Goal: Transaction & Acquisition: Purchase product/service

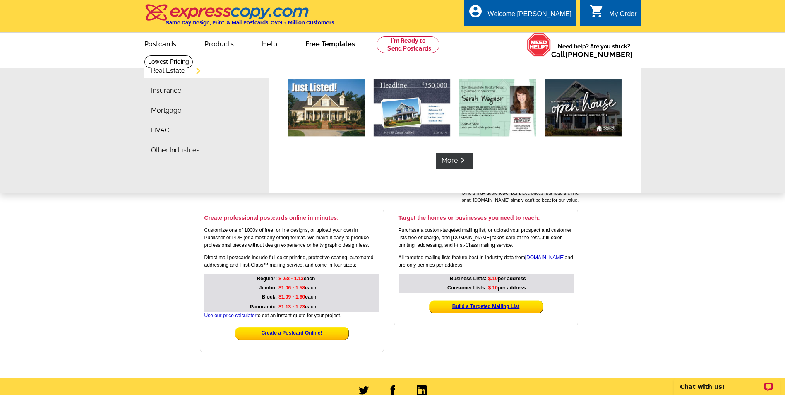
click at [314, 41] on link "Free Templates" at bounding box center [330, 43] width 76 height 19
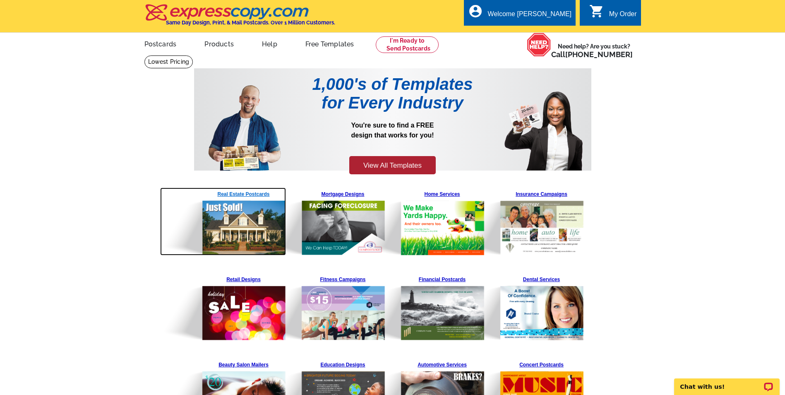
click at [244, 195] on img at bounding box center [223, 221] width 126 height 68
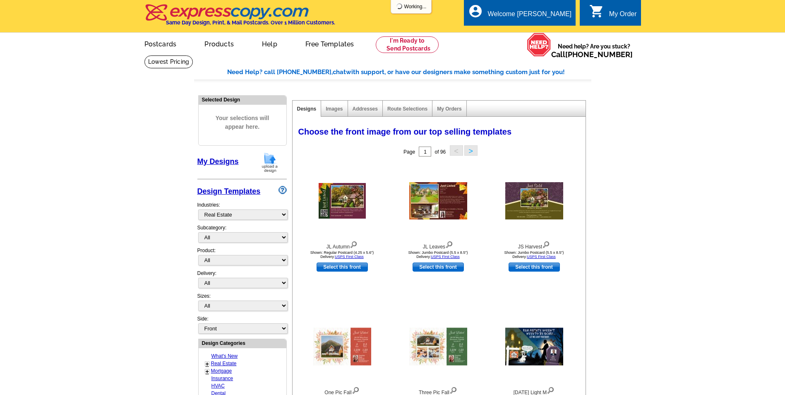
select select "785"
click at [350, 197] on img at bounding box center [342, 201] width 47 height 36
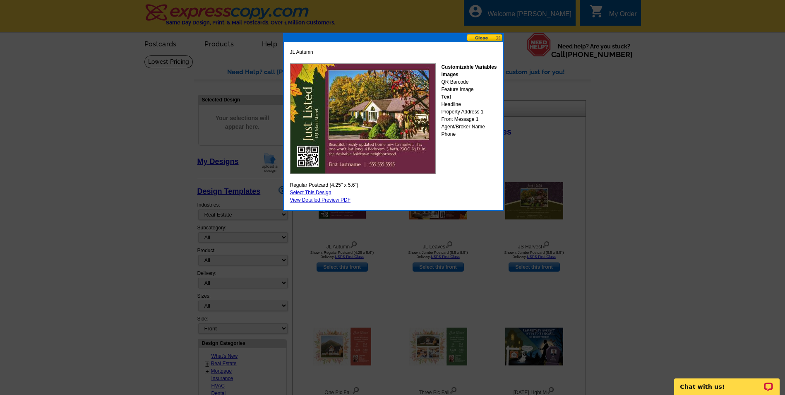
click at [320, 191] on link "Select This Design" at bounding box center [310, 193] width 41 height 6
select select "1"
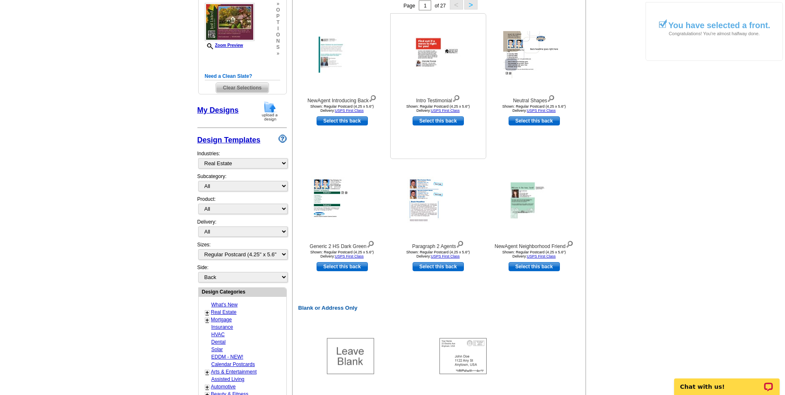
scroll to position [41, 0]
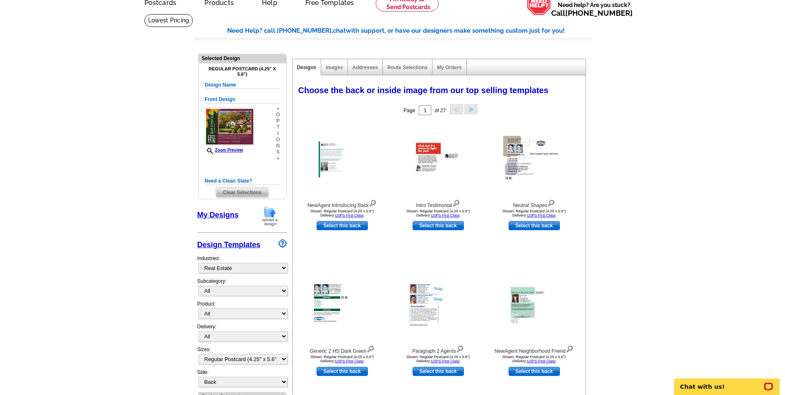
click at [468, 113] on button ">" at bounding box center [470, 109] width 13 height 10
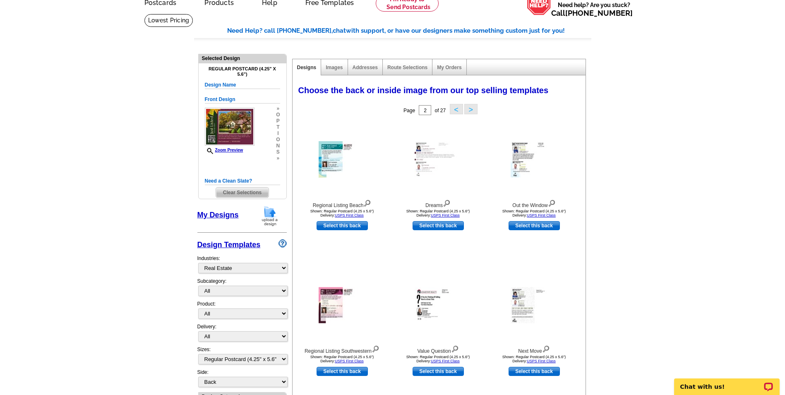
click at [469, 109] on button ">" at bounding box center [470, 109] width 13 height 10
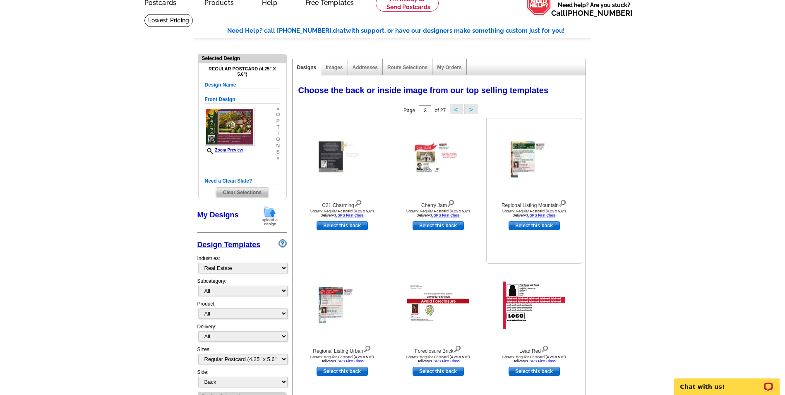
click at [542, 223] on link "Select this back" at bounding box center [534, 225] width 51 height 9
select select "front"
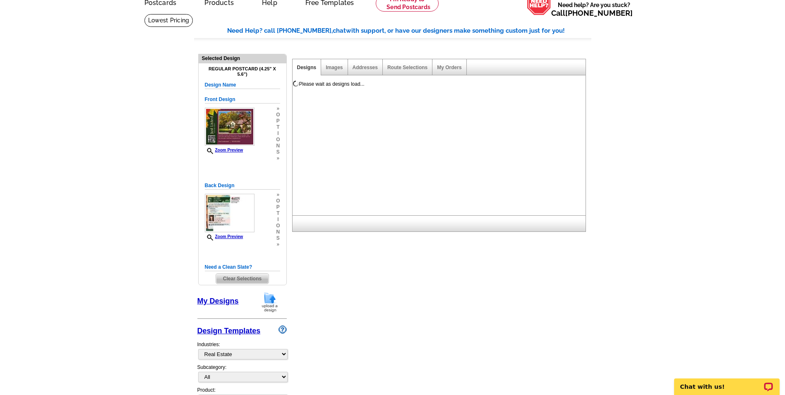
scroll to position [0, 0]
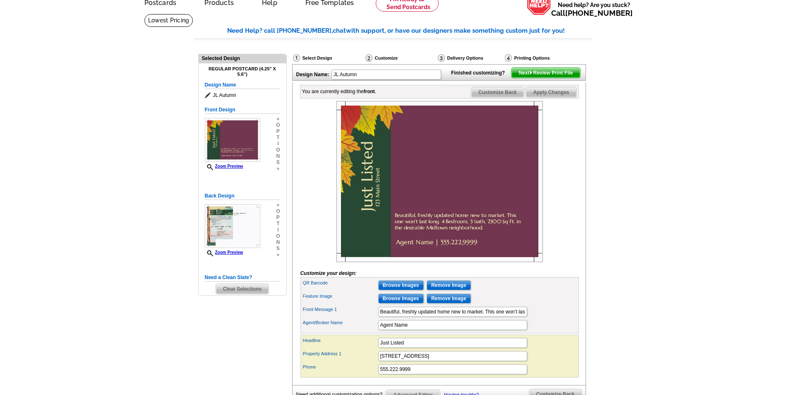
scroll to position [83, 0]
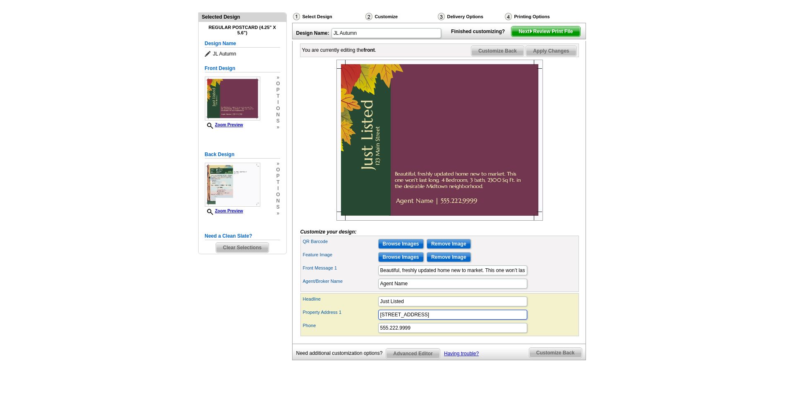
drag, startPoint x: 418, startPoint y: 333, endPoint x: 374, endPoint y: 337, distance: 44.1
click at [374, 336] on div "Headline Just Listed Property Address 1 123 Main Street Phone 555.222.9999" at bounding box center [439, 314] width 278 height 43
type input "3"
type input "213 Old Macedonia Road"
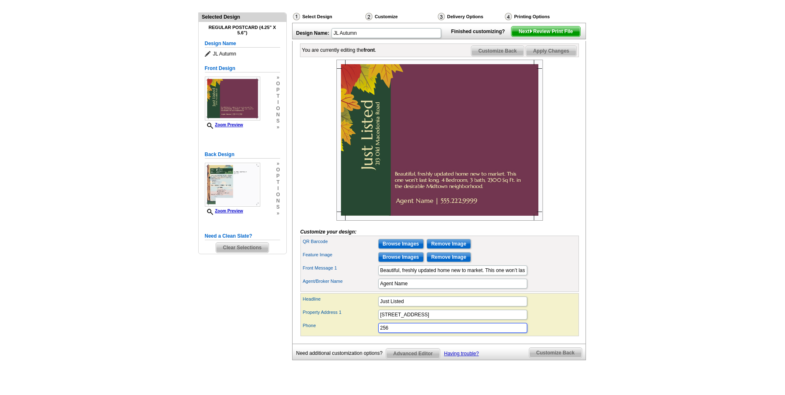
type input "256.546.4663"
drag, startPoint x: 427, startPoint y: 297, endPoint x: 326, endPoint y: 309, distance: 102.0
click at [326, 309] on form "Customize your design: QR Barcode Browse Images Remove Image Feature Image Brow…" at bounding box center [439, 198] width 278 height 276
type input "Susie Weems Real Estate LLC"
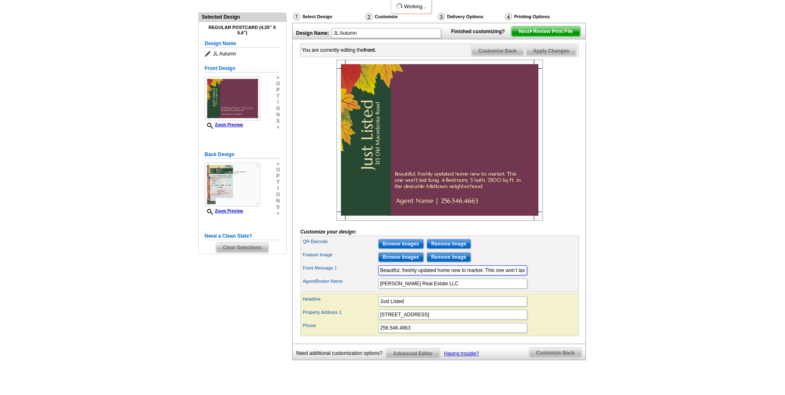
click at [433, 275] on input "Beautiful, freshly updated home new to market. This one won’t last long. 4 Bedr…" at bounding box center [452, 270] width 149 height 10
click at [435, 275] on input "Beautiful, freshly updated home new to market. This one won’t last long. 4 Bedr…" at bounding box center [452, 270] width 149 height 10
click at [403, 262] on input "Browse Images" at bounding box center [401, 257] width 46 height 10
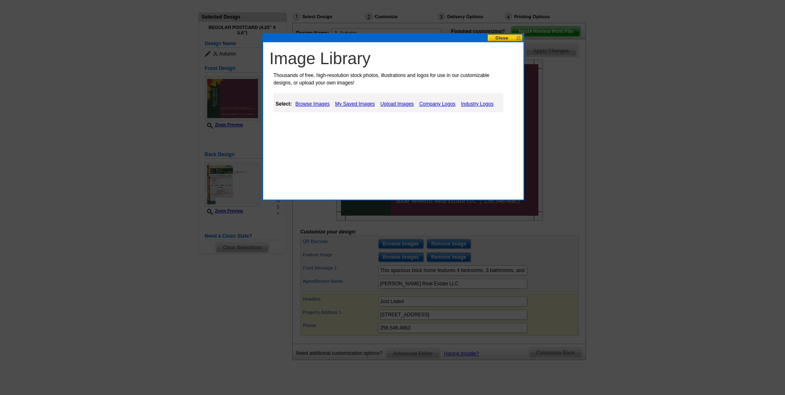
click at [399, 104] on link "Upload Images" at bounding box center [397, 104] width 38 height 10
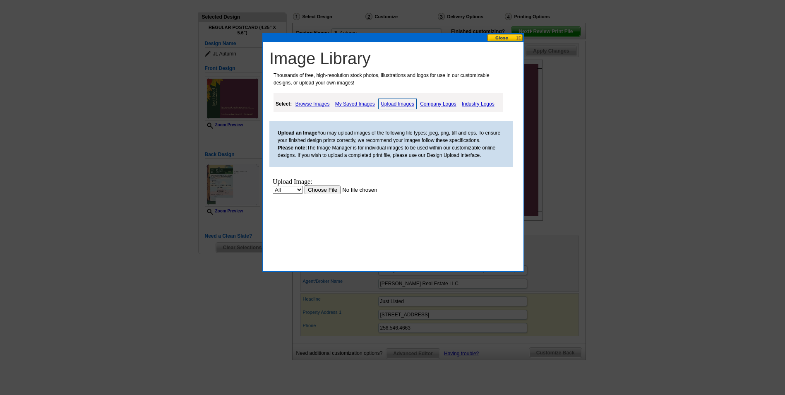
click at [315, 191] on input "file" at bounding box center [357, 189] width 105 height 9
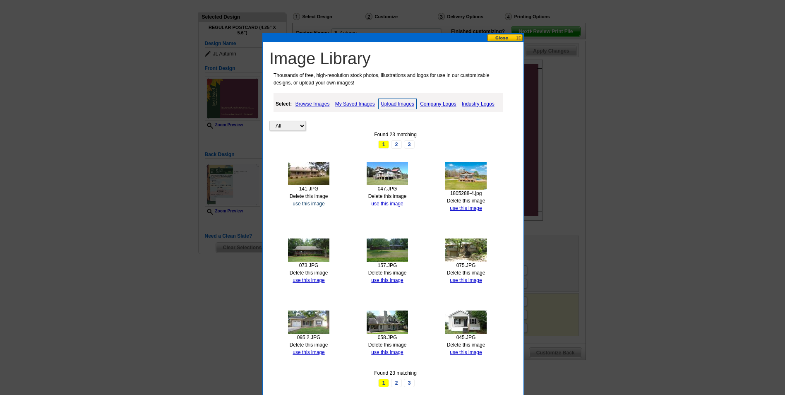
click at [304, 203] on link "use this image" at bounding box center [309, 204] width 32 height 6
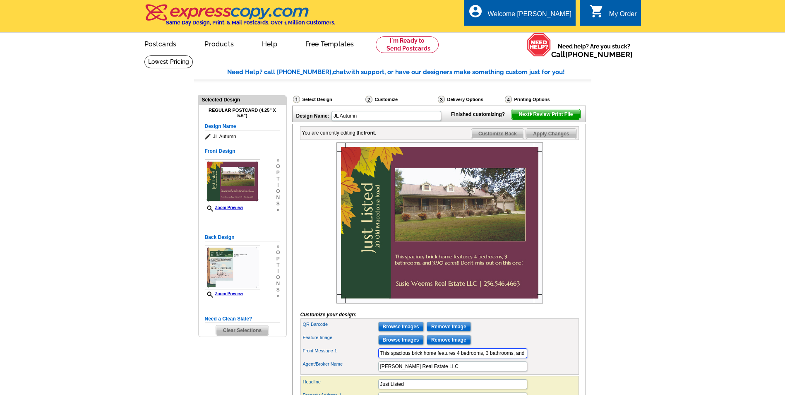
click at [439, 358] on input "This spacious brick home features 4 bedrooms, 3 bathrooms, and 3.90 acres!! Don…" at bounding box center [452, 353] width 149 height 10
click at [486, 358] on input "This spacious brick home features 4 bedrooms, 3 bathrooms, and 3.90 acres in be…" at bounding box center [452, 353] width 149 height 10
type input "This spacious brick home features 4 bedrooms, 3 bathrooms, and 3.90 acres in be…"
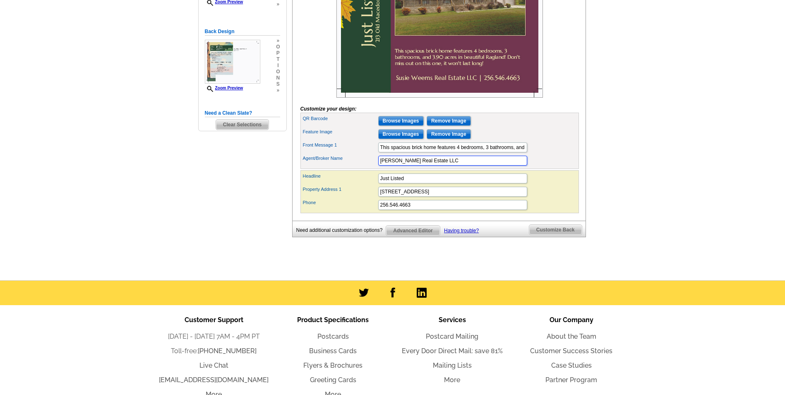
scroll to position [207, 0]
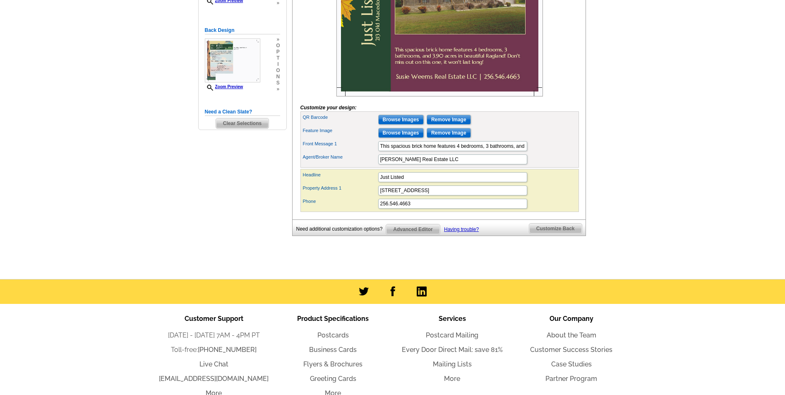
click at [550, 233] on span "Customize Back" at bounding box center [555, 228] width 53 height 10
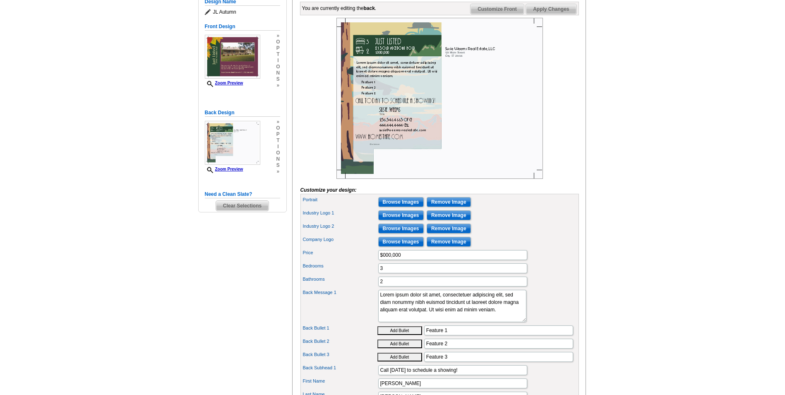
scroll to position [124, 0]
click at [415, 260] on input "$000,000" at bounding box center [452, 255] width 149 height 10
type input "$237,000"
type input "4"
type input "3"
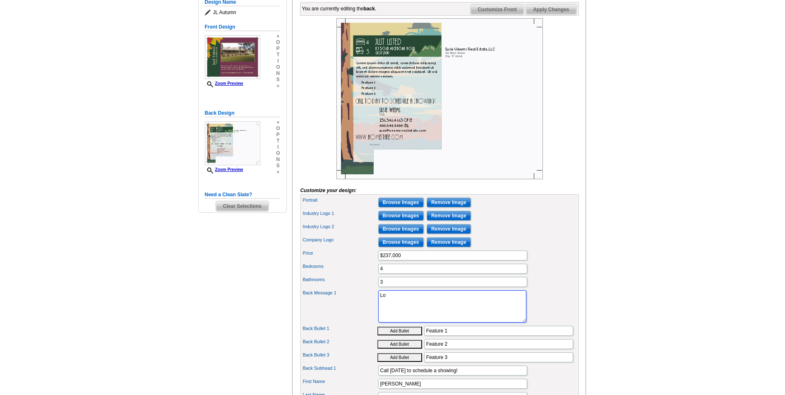
type textarea "L"
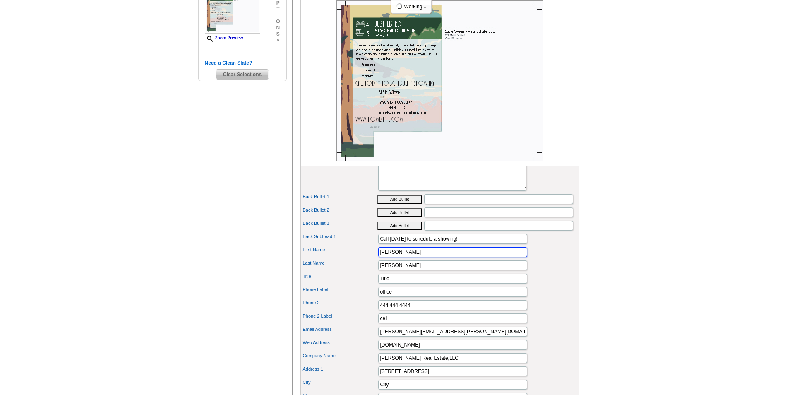
scroll to position [257, 0]
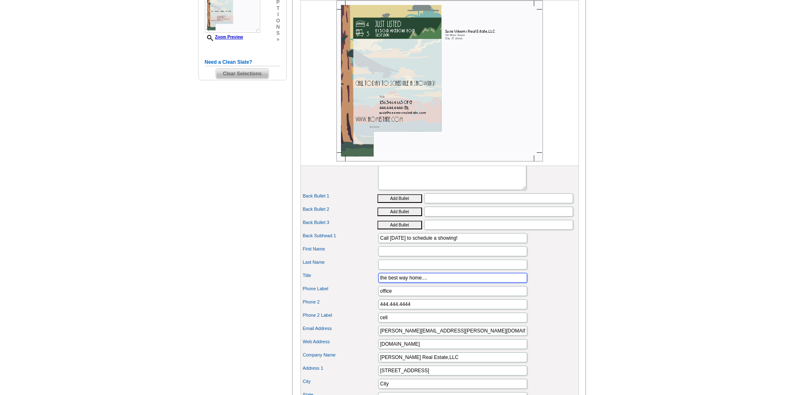
type input "the best way home...."
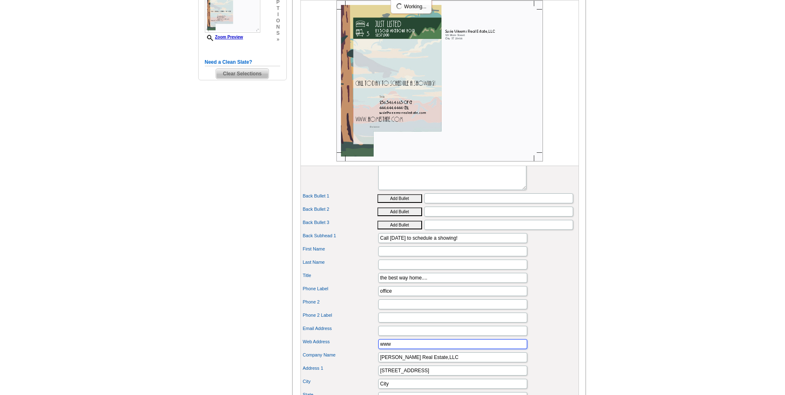
type input "www.weems-realestate.com"
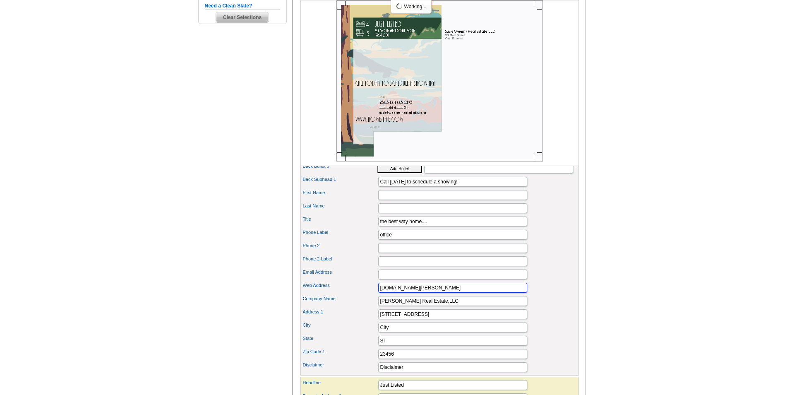
scroll to position [339, 0]
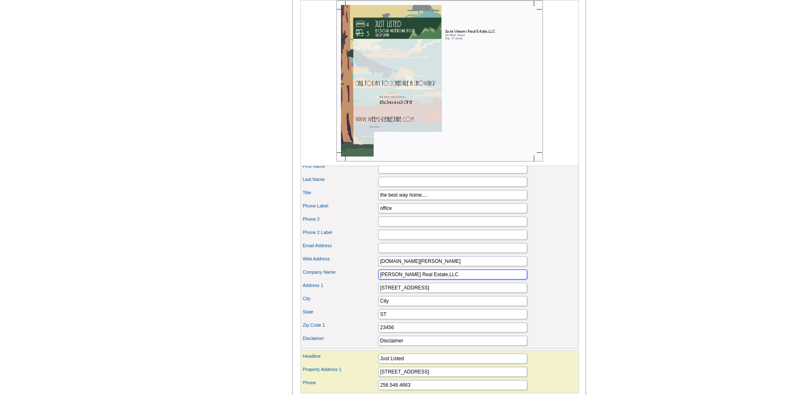
drag, startPoint x: 439, startPoint y: 288, endPoint x: 446, endPoint y: 288, distance: 7.0
click at [439, 279] on input "Susie Weems Real Estate,LLC" at bounding box center [452, 274] width 149 height 10
type input "Susie Weems Real Estate, LLC"
drag, startPoint x: 443, startPoint y: 303, endPoint x: 235, endPoint y: 312, distance: 208.7
click at [234, 312] on div "Need Help? call 800-260-5887, chat with support, or have our designers make som…" at bounding box center [392, 90] width 397 height 724
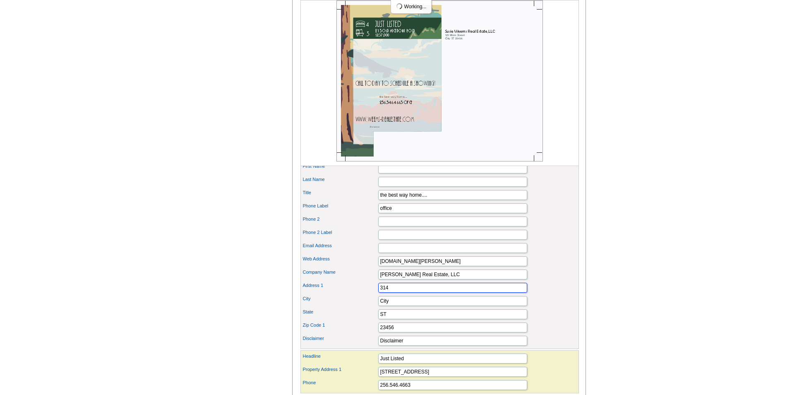
type input "314 Albert Rains Blvd"
type input "g"
click at [390, 306] on input "g" at bounding box center [452, 301] width 149 height 10
click at [390, 306] on input "City" at bounding box center [452, 301] width 149 height 10
type input "Gadsden"
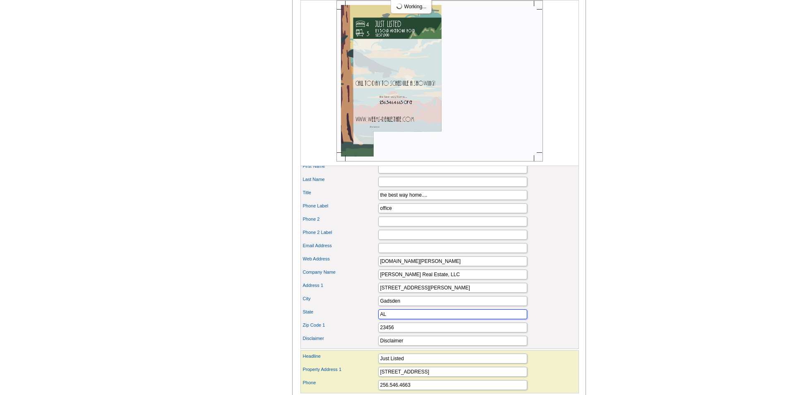
type input "AL"
type input "35901"
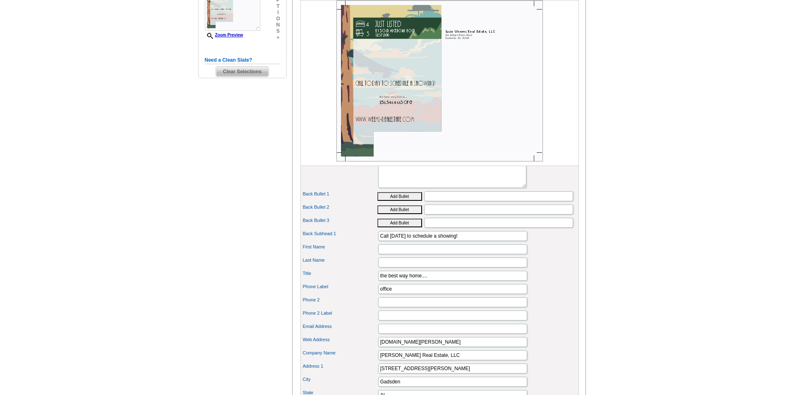
scroll to position [236, 0]
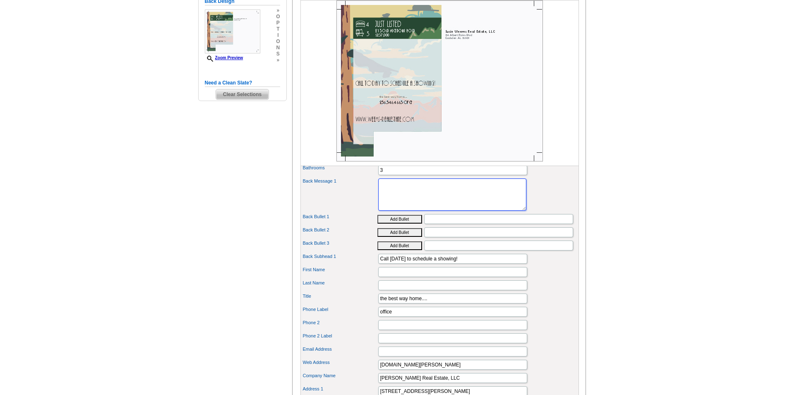
click at [427, 199] on textarea "Lorem ipsum dolor sit amet, consectetuer adipiscing elit, sed diam nonummy nibh…" at bounding box center [452, 194] width 148 height 32
type textarea "Call Jeff Ingram (256) 504-5916 or Mark Thrift (256) 312-1797 for more informat…"
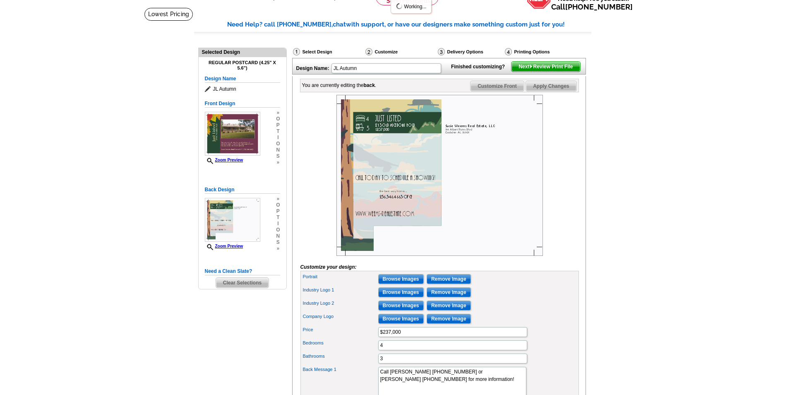
scroll to position [124, 0]
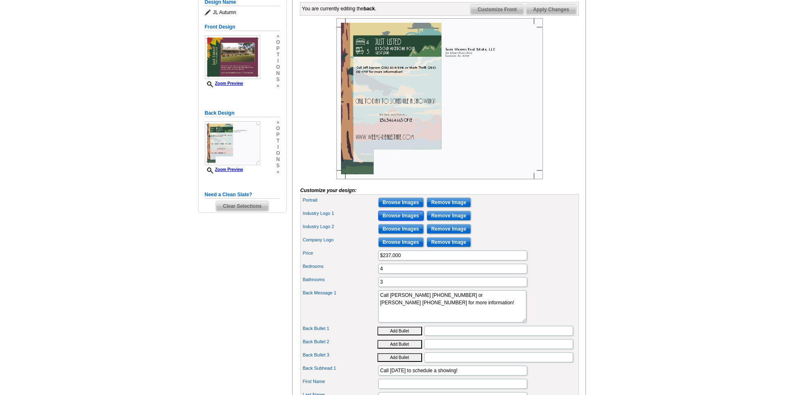
click at [393, 221] on input "Browse Images" at bounding box center [401, 216] width 46 height 10
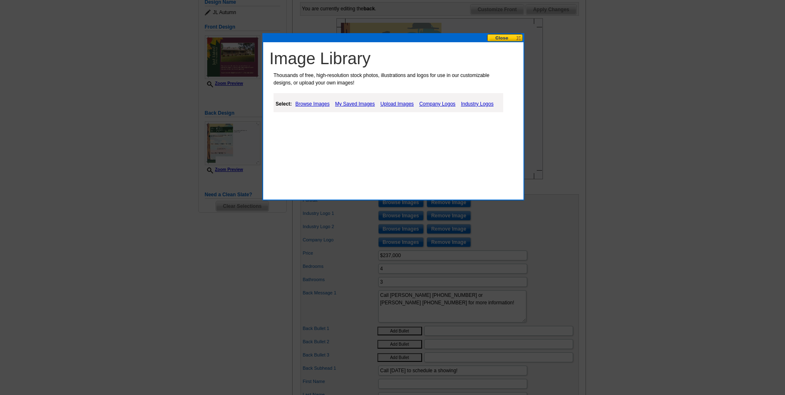
click at [353, 104] on link "My Saved Images" at bounding box center [355, 104] width 44 height 10
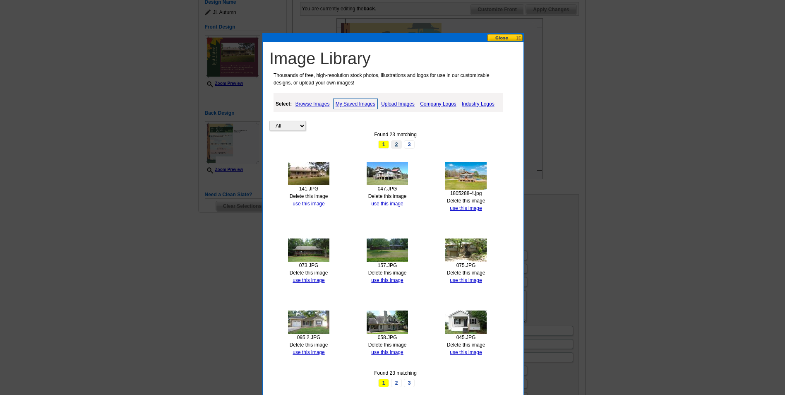
click at [397, 142] on link "2" at bounding box center [396, 144] width 11 height 8
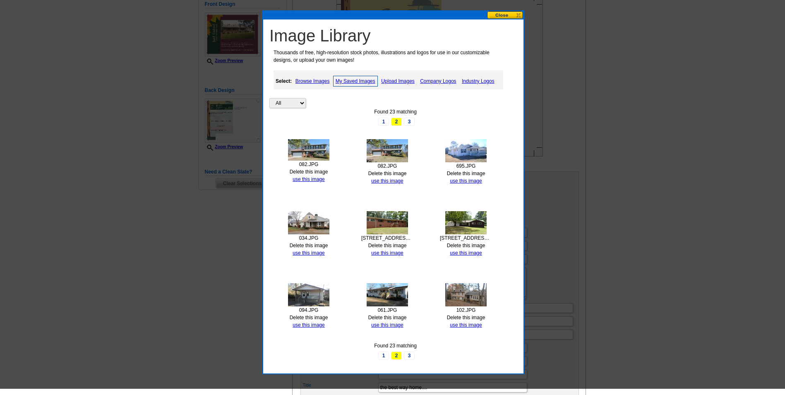
scroll to position [166, 0]
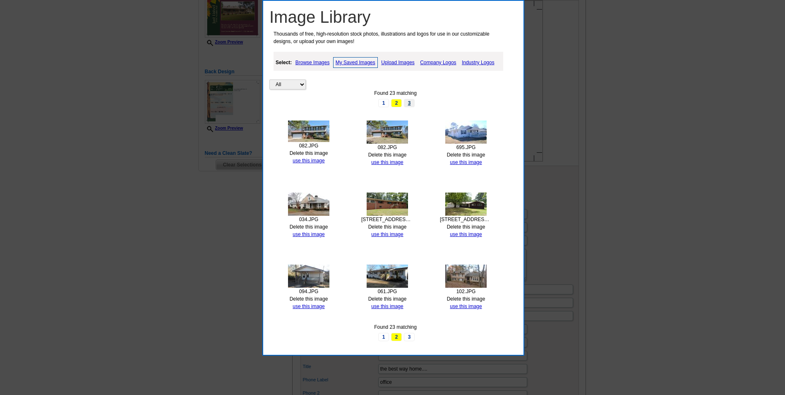
click at [412, 104] on link "3" at bounding box center [409, 103] width 11 height 8
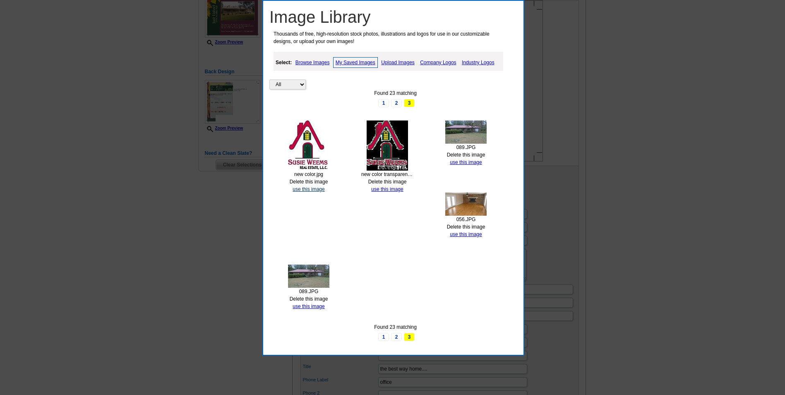
click at [307, 189] on link "use this image" at bounding box center [309, 189] width 32 height 6
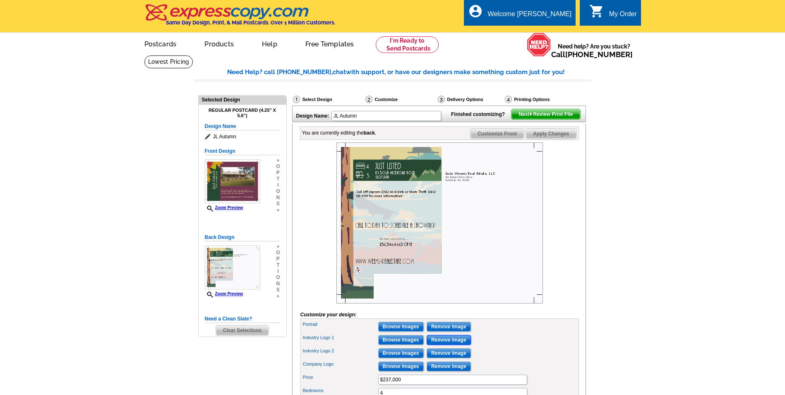
click at [445, 345] on input "Remove Image" at bounding box center [449, 340] width 44 height 10
click at [410, 331] on input "Browse Images" at bounding box center [401, 326] width 46 height 10
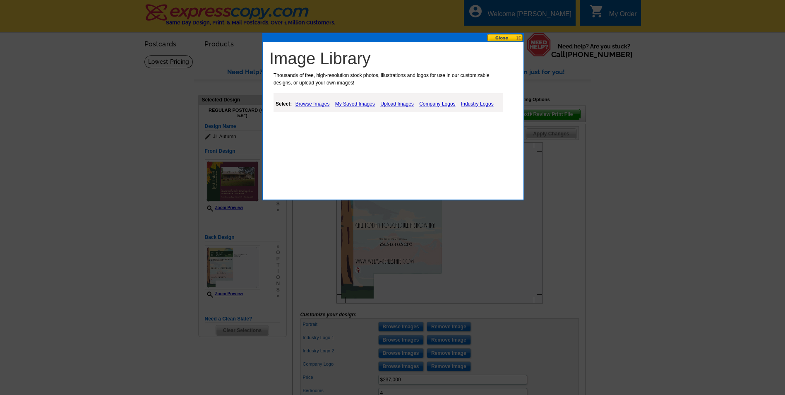
click at [359, 102] on link "My Saved Images" at bounding box center [355, 104] width 44 height 10
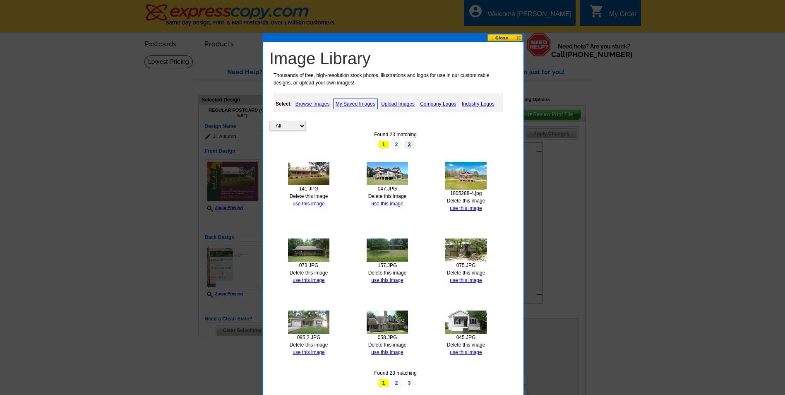
click at [410, 143] on link "3" at bounding box center [409, 144] width 11 height 8
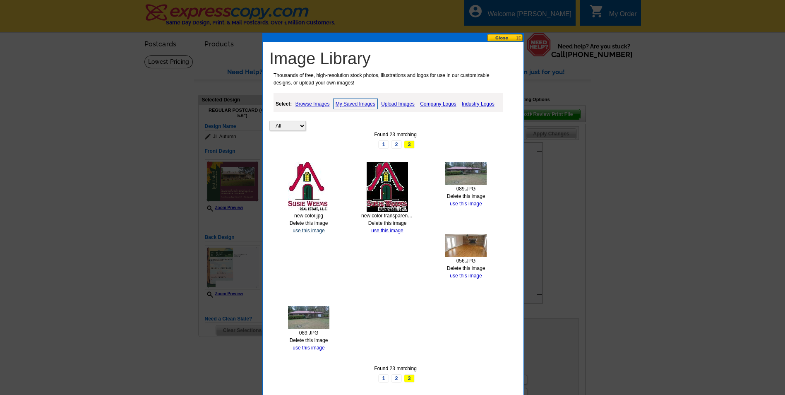
click at [305, 228] on link "use this image" at bounding box center [309, 231] width 32 height 6
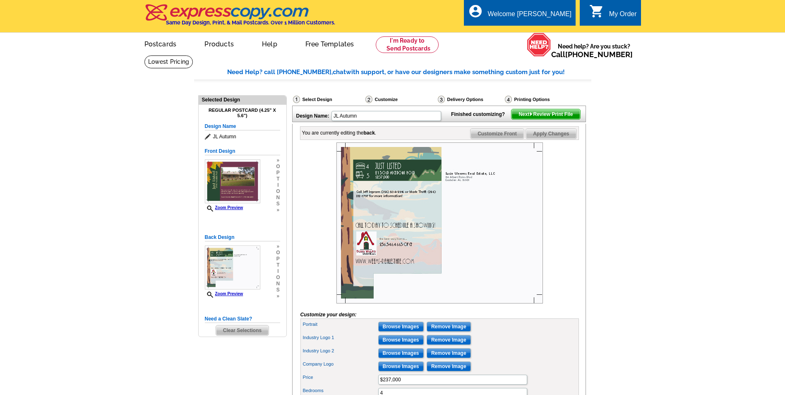
click at [563, 119] on span "Next Review Print File" at bounding box center [545, 114] width 68 height 10
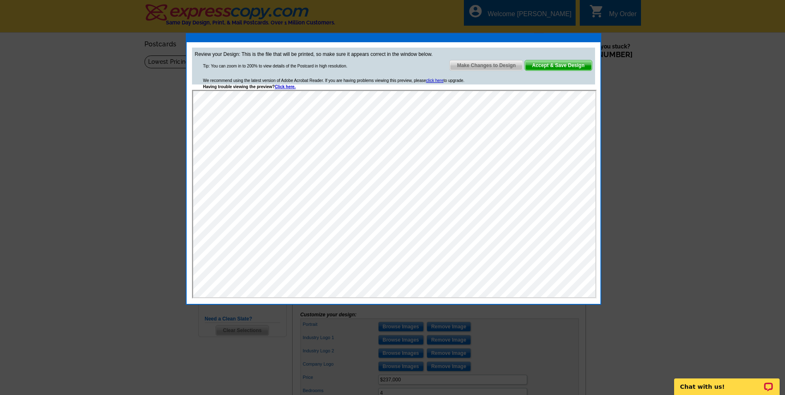
click at [550, 65] on span "Accept & Save Design" at bounding box center [558, 65] width 67 height 10
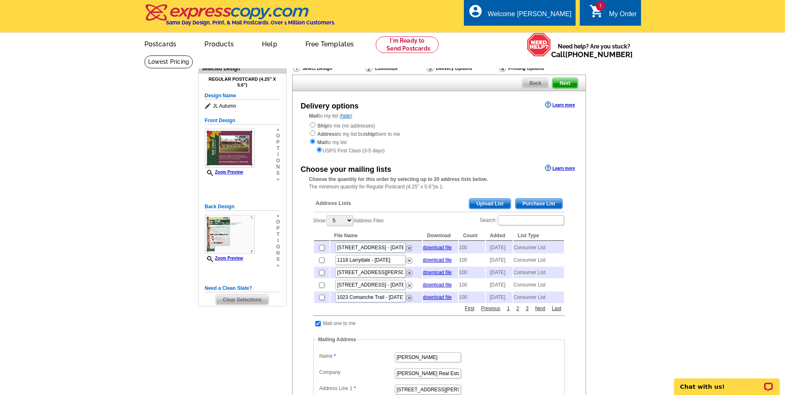
click at [530, 203] on span "Purchase List" at bounding box center [539, 204] width 47 height 10
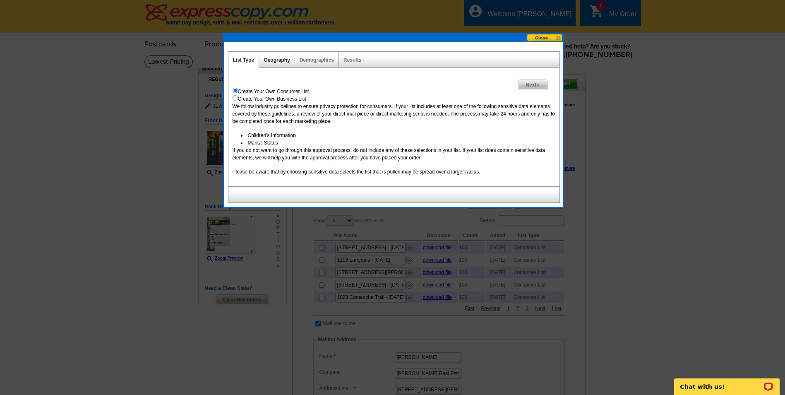
click at [272, 62] on link "Geography" at bounding box center [277, 60] width 26 height 6
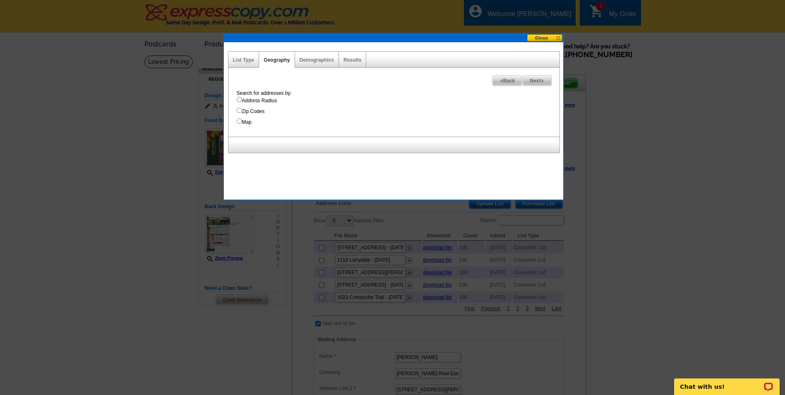
click at [238, 99] on input "Address Radius" at bounding box center [239, 99] width 5 height 5
radio input "true"
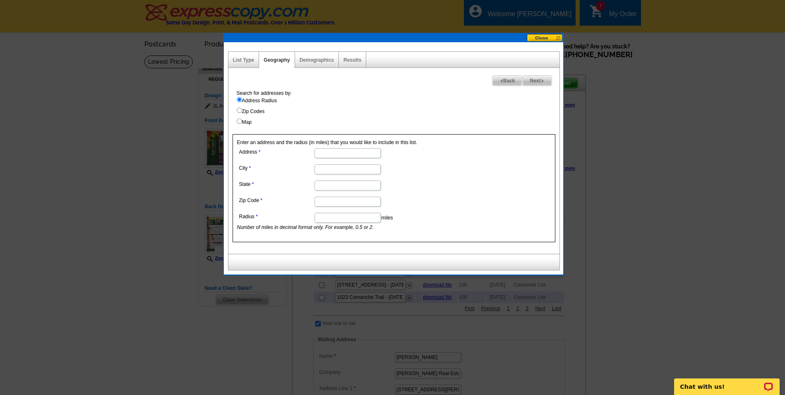
click at [352, 153] on input "Address" at bounding box center [347, 153] width 66 height 10
type input "213 Old macedonia road"
type input "ragland"
type input "al"
type input "35931"
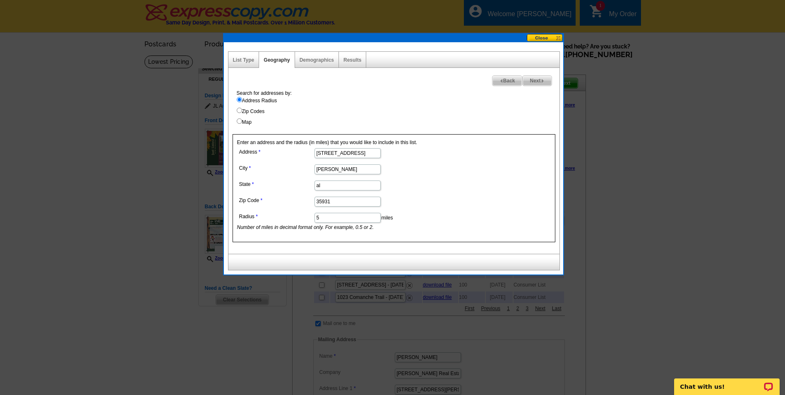
type input "5"
click at [542, 84] on span "Next" at bounding box center [537, 81] width 29 height 10
select select
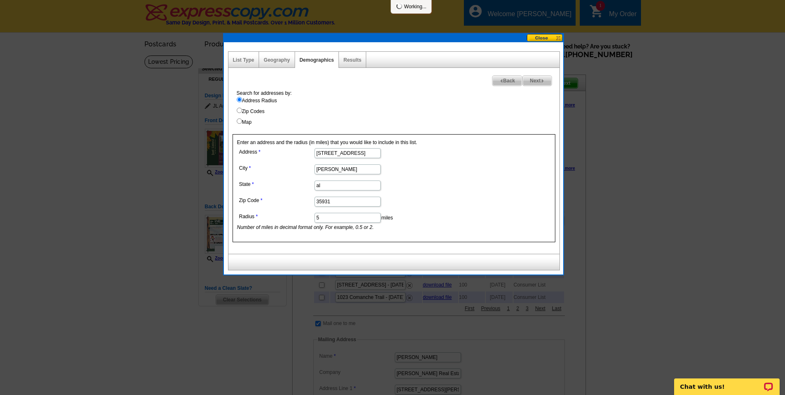
select select
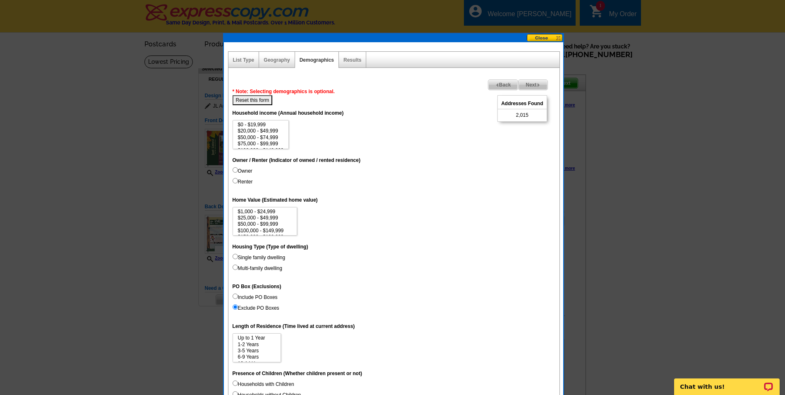
scroll to position [41, 0]
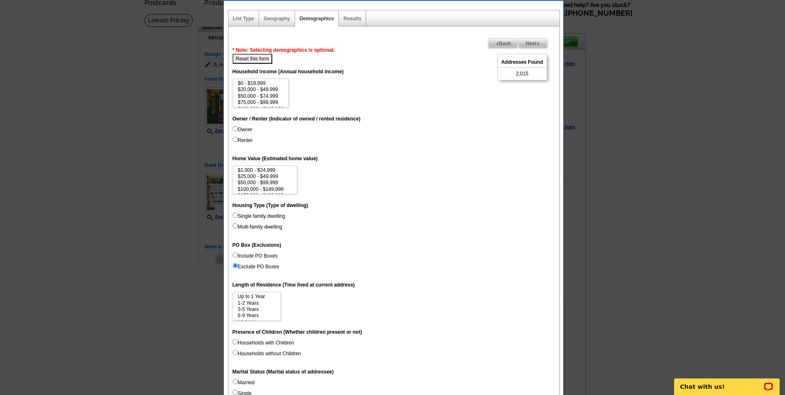
click at [235, 217] on input "Single family dwelling" at bounding box center [235, 214] width 5 height 5
radio input "true"
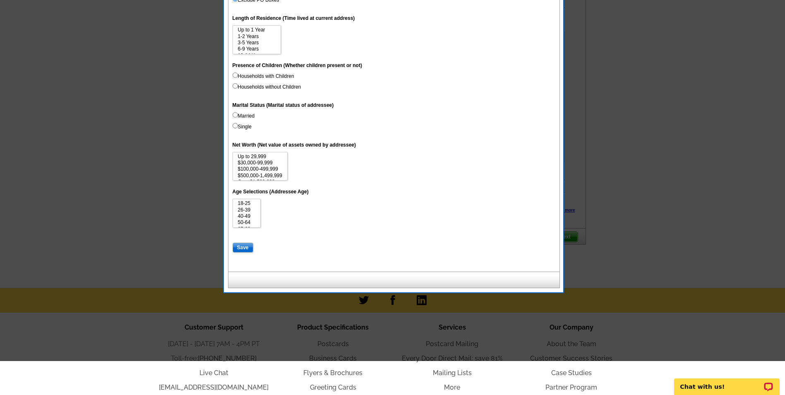
scroll to position [331, 0]
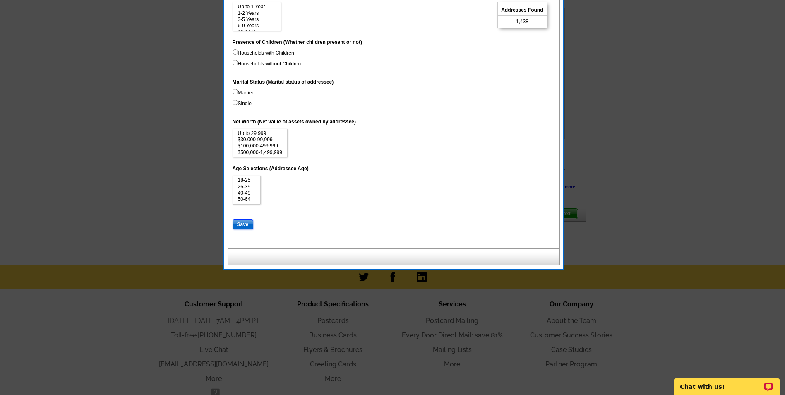
click at [242, 227] on input "Save" at bounding box center [243, 224] width 21 height 10
select select
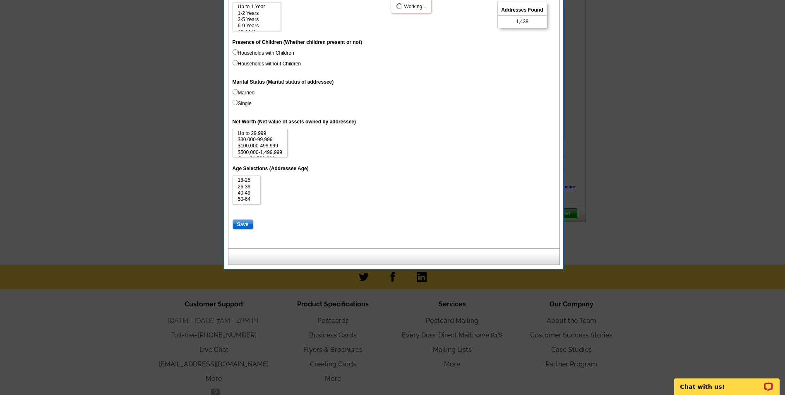
select select
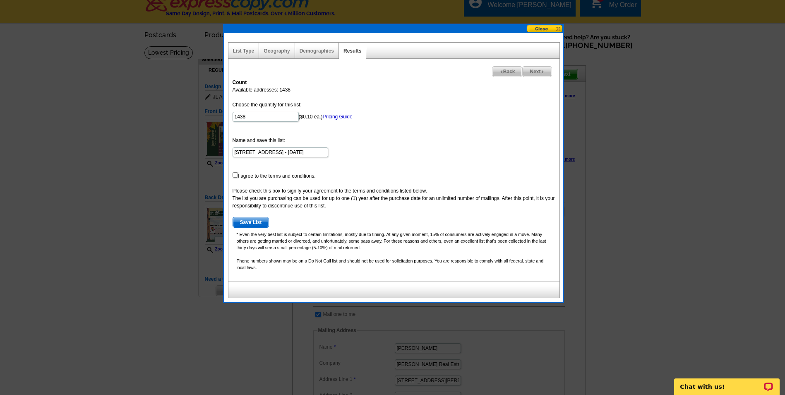
scroll to position [0, 0]
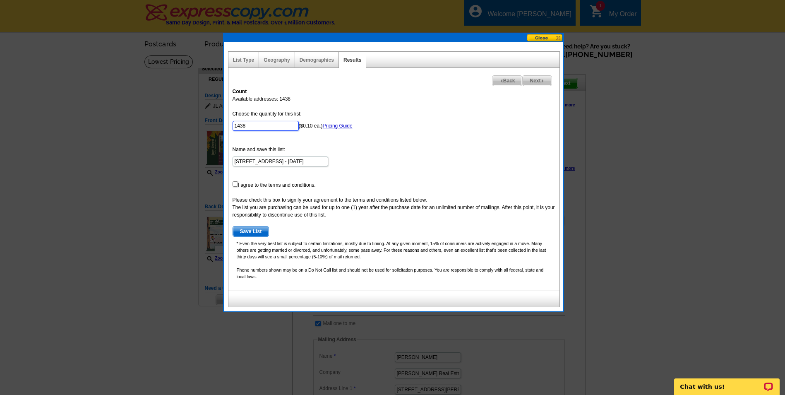
drag, startPoint x: 259, startPoint y: 126, endPoint x: 172, endPoint y: 120, distance: 87.5
click at [172, 120] on body "Welcome back Susie My Account Logout local_phone Same Day Design, Print, & Mail…" at bounding box center [392, 386] width 785 height 772
type input "100"
click at [448, 131] on form "Choose the quantity for this list: 100 ($0.10 ea.) Pricing Guide Name and save …" at bounding box center [394, 173] width 323 height 127
click at [236, 182] on input "checkbox" at bounding box center [235, 183] width 5 height 5
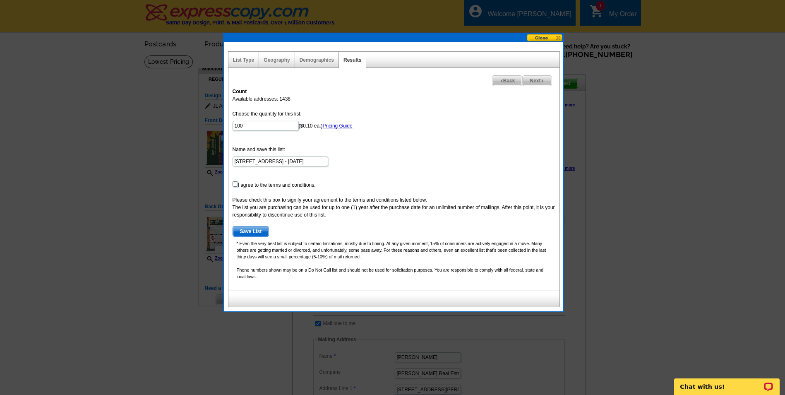
checkbox input "true"
click at [258, 232] on span "Save List" at bounding box center [251, 231] width 36 height 10
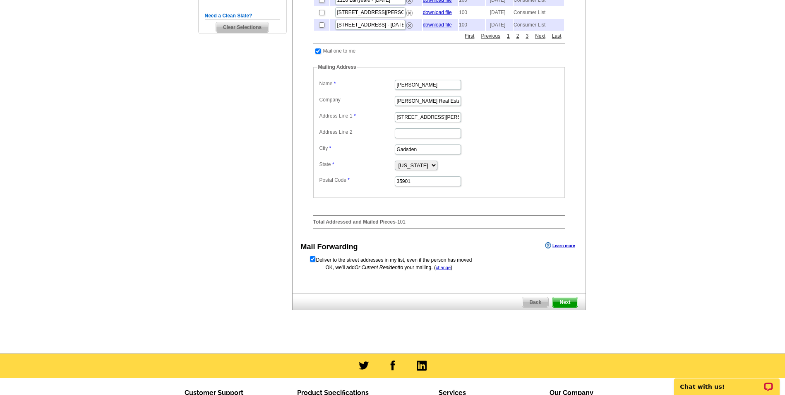
scroll to position [300, 0]
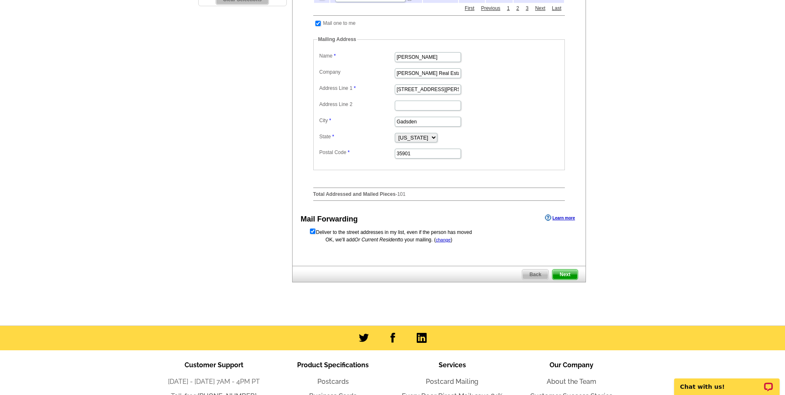
click at [561, 279] on span "Next" at bounding box center [564, 274] width 25 height 10
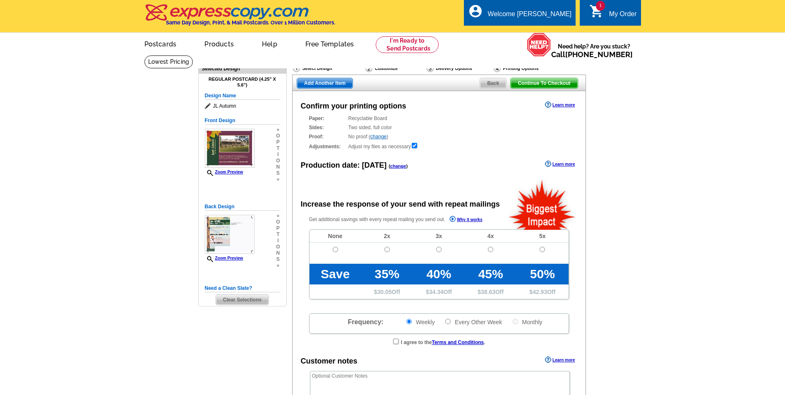
radio input "false"
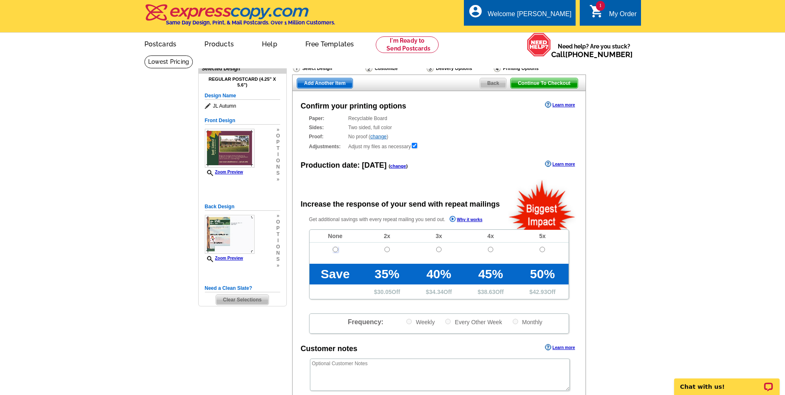
click at [337, 250] on input "radio" at bounding box center [335, 249] width 5 height 5
radio input "true"
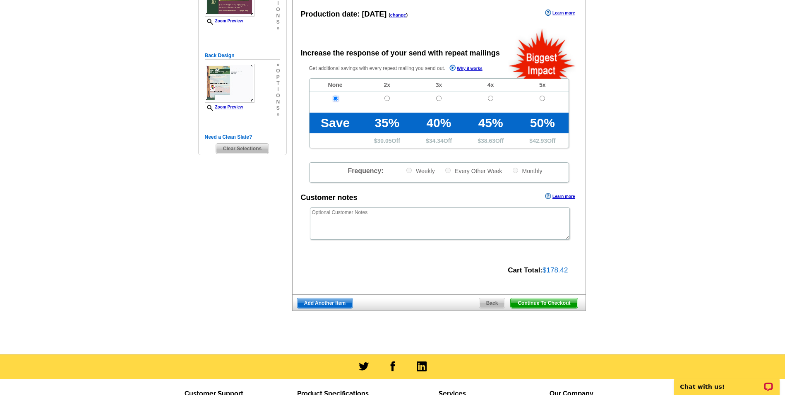
scroll to position [166, 0]
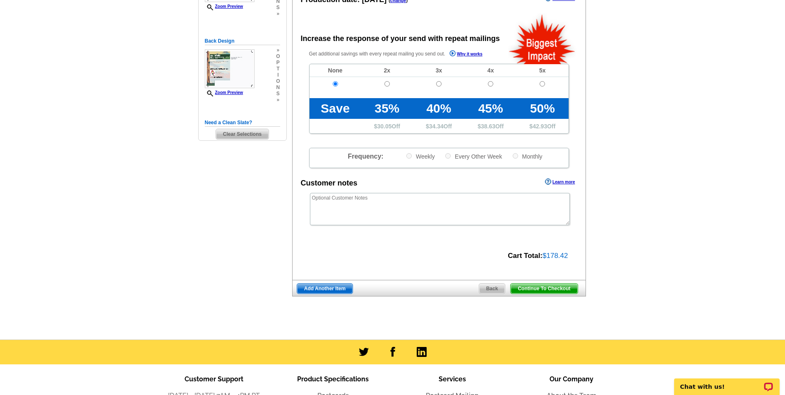
click at [557, 287] on span "Continue To Checkout" at bounding box center [544, 288] width 67 height 10
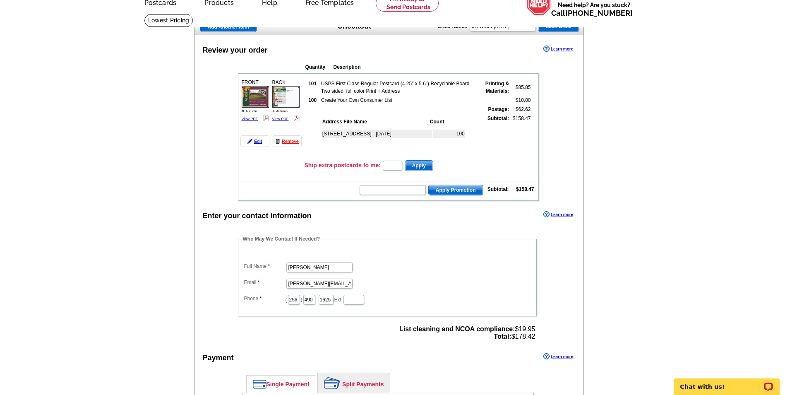
click at [439, 187] on span "Apply Promotion" at bounding box center [456, 190] width 54 height 10
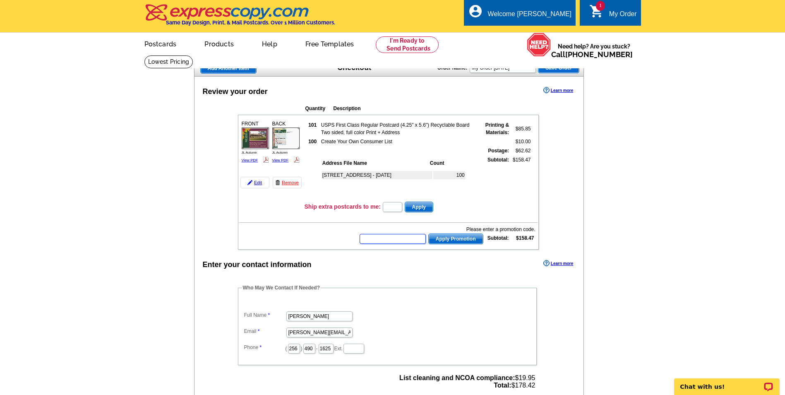
paste input "hurry40"
type input "hurry40"
click at [462, 237] on span "Apply Promotion" at bounding box center [456, 239] width 54 height 10
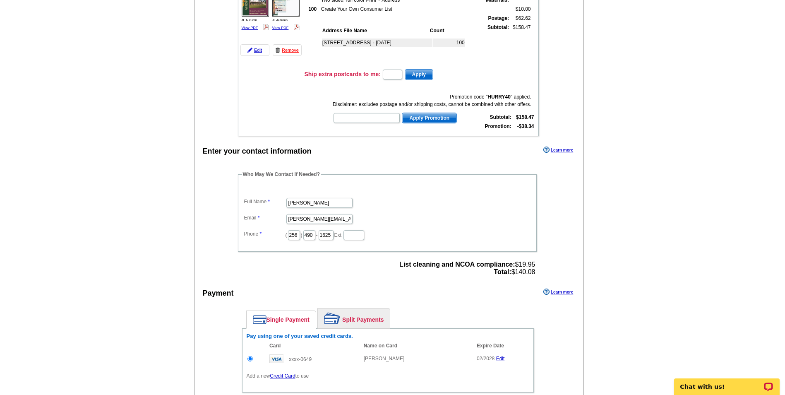
scroll to position [290, 0]
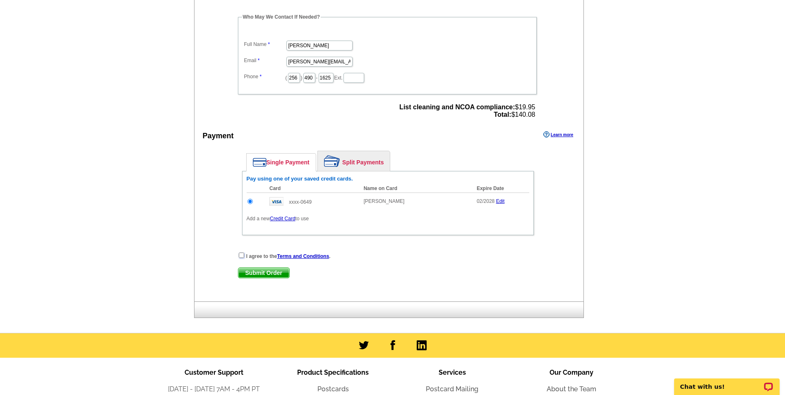
click at [242, 253] on input "checkbox" at bounding box center [241, 254] width 5 height 5
checkbox input "true"
click at [269, 271] on span "Submit Order" at bounding box center [263, 273] width 51 height 10
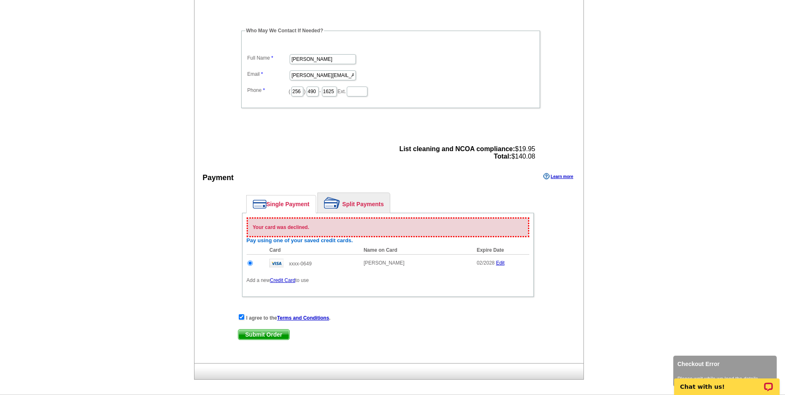
click at [279, 283] on link "Credit Card" at bounding box center [282, 280] width 25 height 6
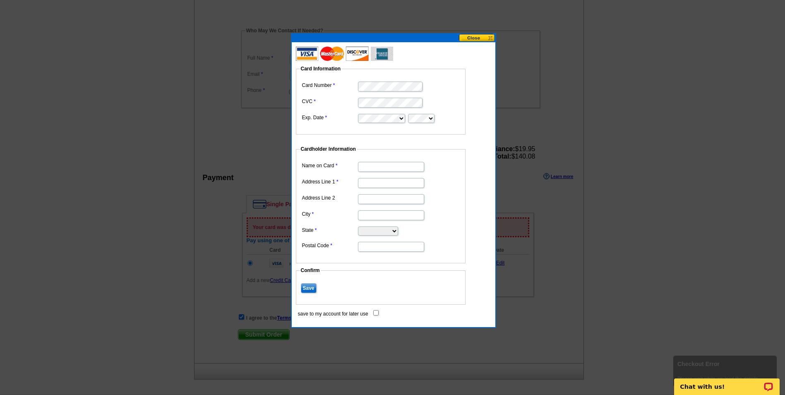
type input "[STREET_ADDRESS]"
type input "GADSDEN"
select select "AL"
type input "35901"
type input "[PERSON_NAME]"
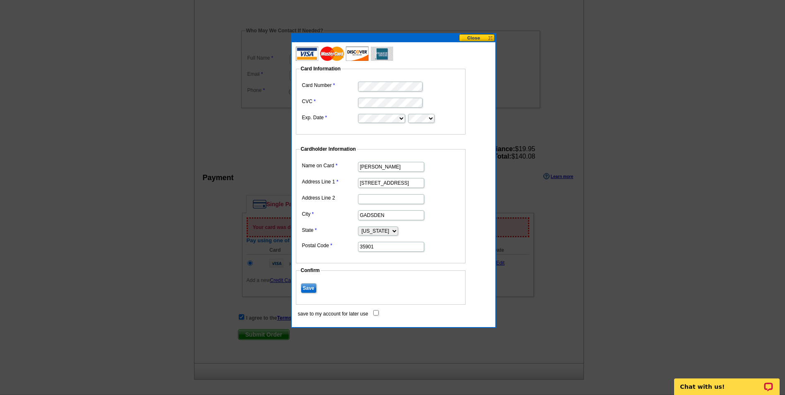
click at [375, 313] on input "save to my account for later use" at bounding box center [375, 312] width 5 height 5
checkbox input "true"
click at [310, 282] on dd "Save" at bounding box center [380, 287] width 161 height 13
click at [309, 288] on input "Save" at bounding box center [309, 288] width 16 height 10
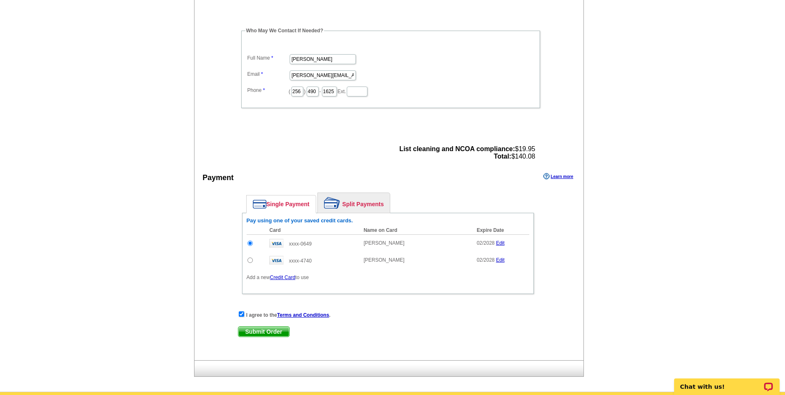
click at [253, 261] on td at bounding box center [256, 260] width 19 height 17
click at [250, 262] on input "radio" at bounding box center [249, 259] width 5 height 5
radio input "true"
click at [268, 331] on span "Submit Order" at bounding box center [263, 331] width 51 height 10
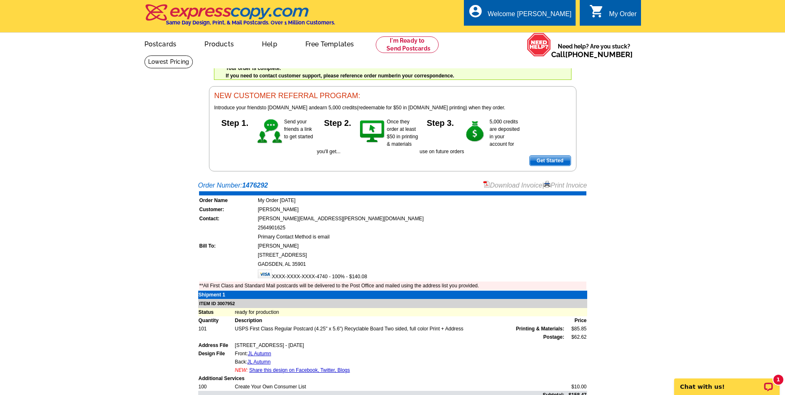
click at [557, 188] on link "Print Invoice" at bounding box center [565, 185] width 43 height 7
click at [524, 186] on link "Download Invoice" at bounding box center [512, 185] width 59 height 7
